Goal: Communication & Community: Participate in discussion

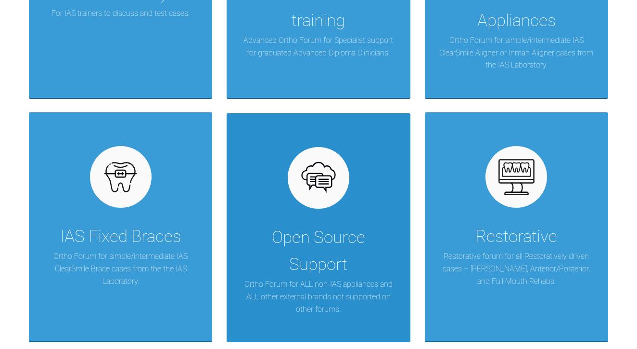
scroll to position [480, 0]
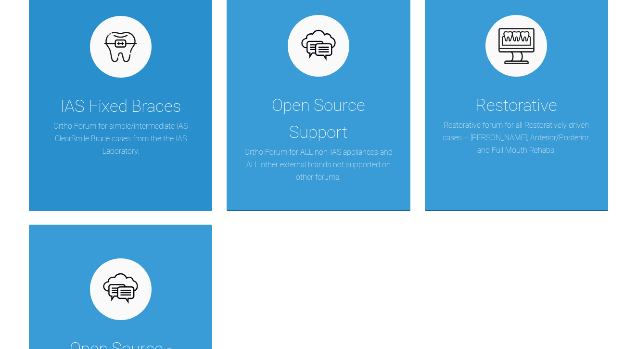
click at [175, 157] on p "Ortho Forum for simple/intermediate IAS ClearSmile Brace cases from the the IAS…" at bounding box center [120, 138] width 155 height 37
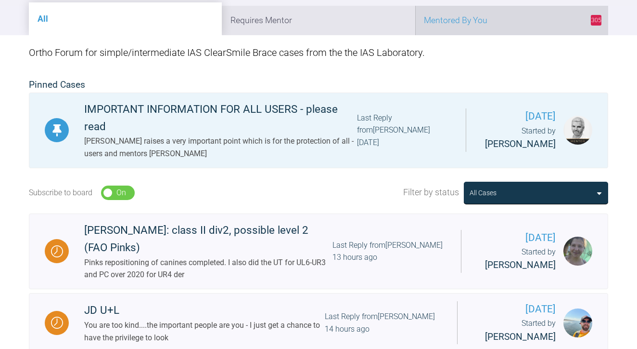
click at [480, 35] on li "305 Mentored By You" at bounding box center [511, 20] width 193 height 29
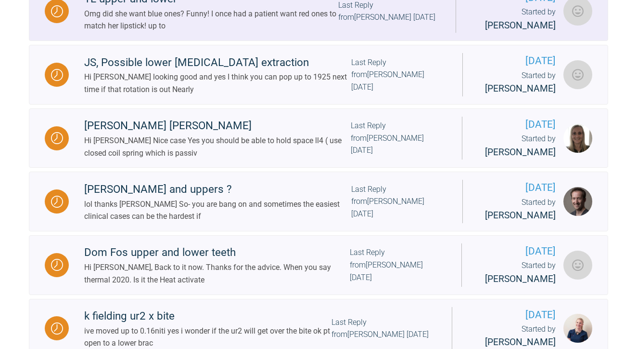
scroll to position [400, 0]
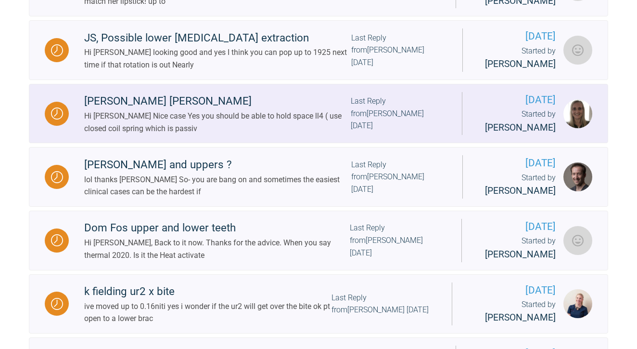
click at [266, 134] on div "Hi [PERSON_NAME] Nice case Yes you should be able to hold space ll4 ( use close…" at bounding box center [217, 122] width 267 height 25
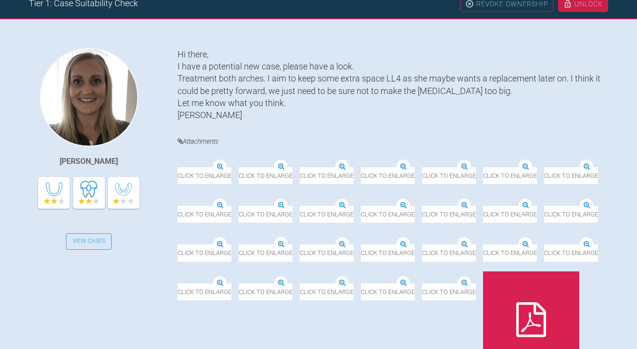
scroll to position [258, 0]
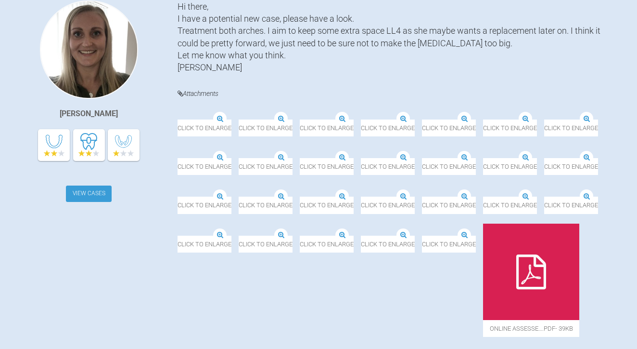
click at [90, 202] on link "View Cases" at bounding box center [89, 193] width 46 height 16
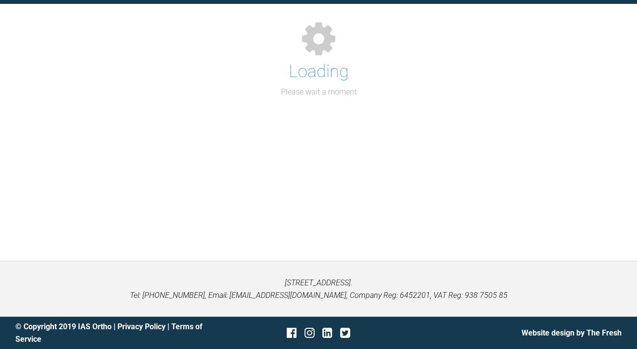
scroll to position [160, 0]
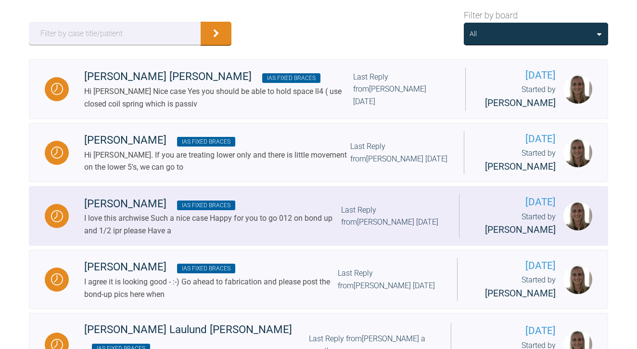
click at [269, 236] on div "I love this archwise Such a nice case Happy for you to go 012 on bond up and 1/…" at bounding box center [212, 224] width 257 height 25
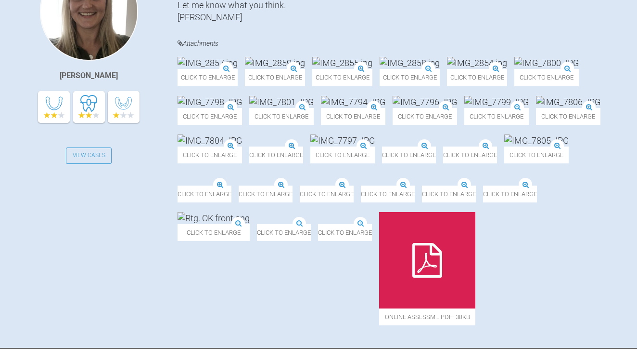
scroll to position [413, 0]
